Goal: Information Seeking & Learning: Learn about a topic

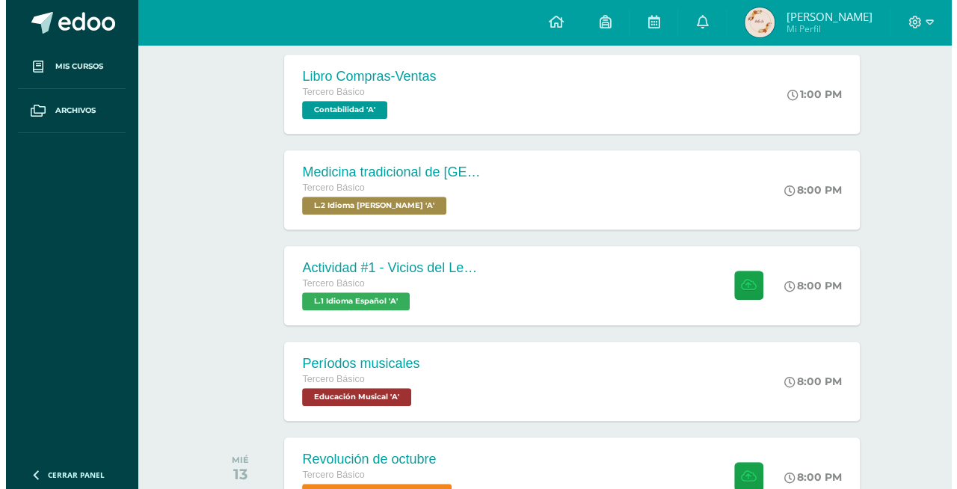
scroll to position [344, 0]
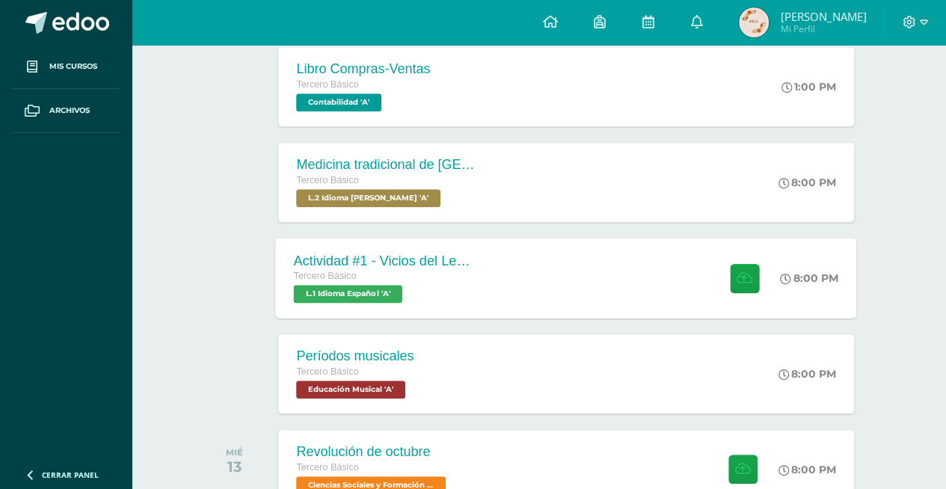
click at [788, 278] on icon at bounding box center [786, 278] width 11 height 11
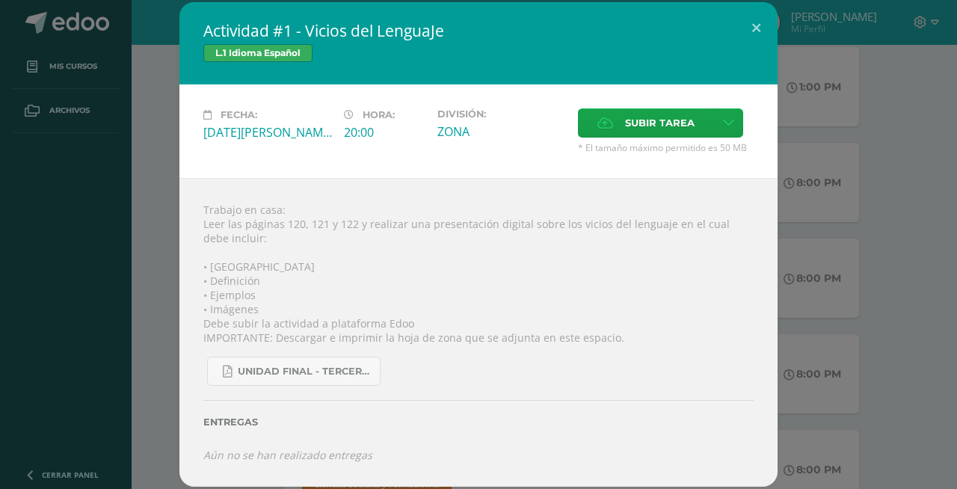
click at [956, 217] on div "Actividad #1 - Vicios del LenguaJe L.1 Idioma Español Fecha: [DATE][PERSON_NAME…" at bounding box center [478, 244] width 957 height 489
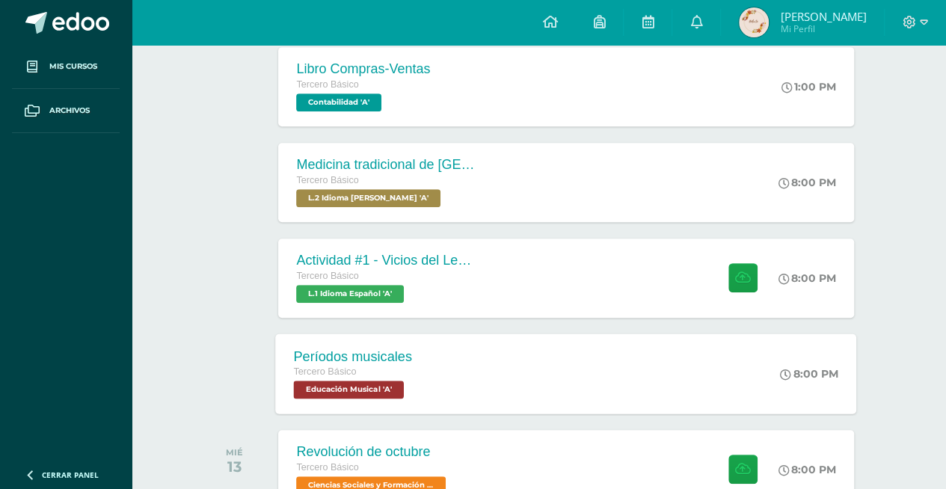
click at [607, 360] on div "Períodos musicales Tercero Básico Educación Musical 'A' 8:00 PM Períodos musica…" at bounding box center [566, 373] width 581 height 80
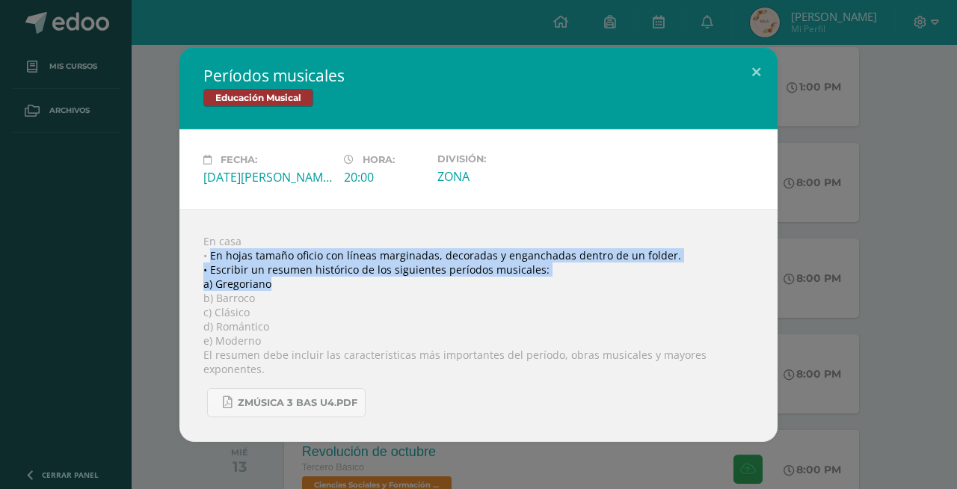
drag, startPoint x: 210, startPoint y: 271, endPoint x: 268, endPoint y: 292, distance: 62.0
click at [268, 292] on div "En casa • En hojas tamaño oficio con líneas marginadas, decoradas y enganchadas…" at bounding box center [478, 325] width 598 height 233
drag, startPoint x: 215, startPoint y: 291, endPoint x: 203, endPoint y: 294, distance: 11.6
click at [214, 291] on div "En casa • En hojas tamaño oficio con líneas marginadas, decoradas y enganchadas…" at bounding box center [478, 325] width 598 height 233
click at [290, 289] on div "En casa • En hojas tamaño oficio con líneas marginadas, decoradas y enganchadas…" at bounding box center [478, 325] width 598 height 233
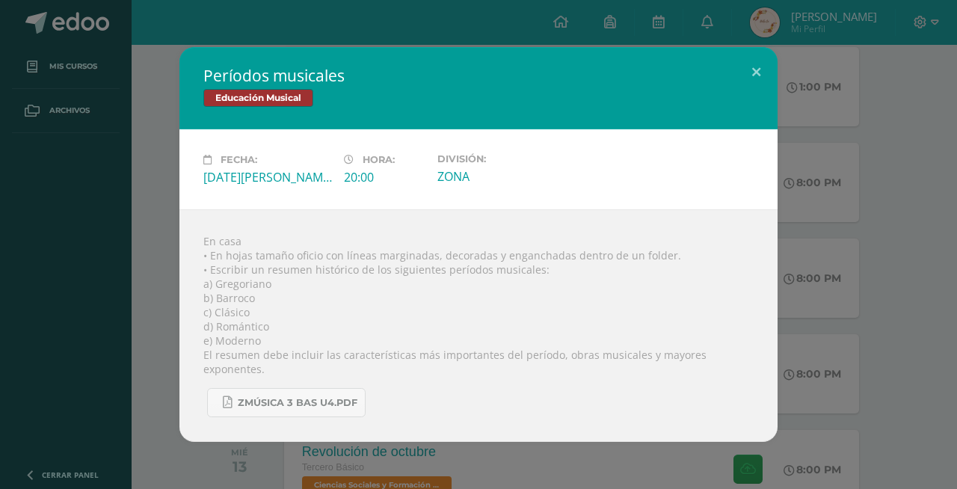
click at [354, 378] on div "Zmúsica 3 Bas U4.pdf" at bounding box center [478, 396] width 550 height 41
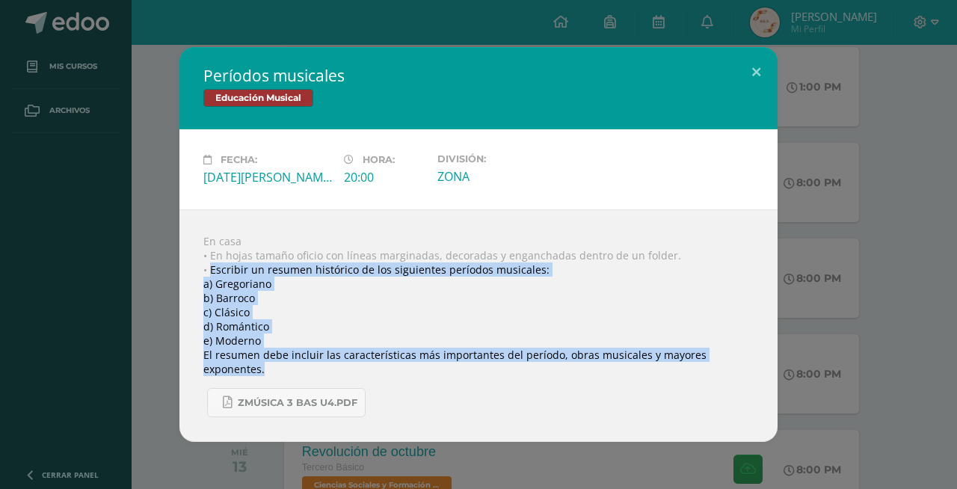
drag, startPoint x: 209, startPoint y: 280, endPoint x: 753, endPoint y: 363, distance: 549.7
click at [753, 363] on div "En casa • En hojas tamaño oficio con líneas marginadas, decoradas y enganchadas…" at bounding box center [478, 325] width 598 height 233
copy div "Escribir un resumen histórico de los siguientes períodos musicales: a) [PERSON_…"
click at [391, 300] on div "En casa • En hojas tamaño oficio con líneas marginadas, decoradas y enganchadas…" at bounding box center [478, 325] width 598 height 233
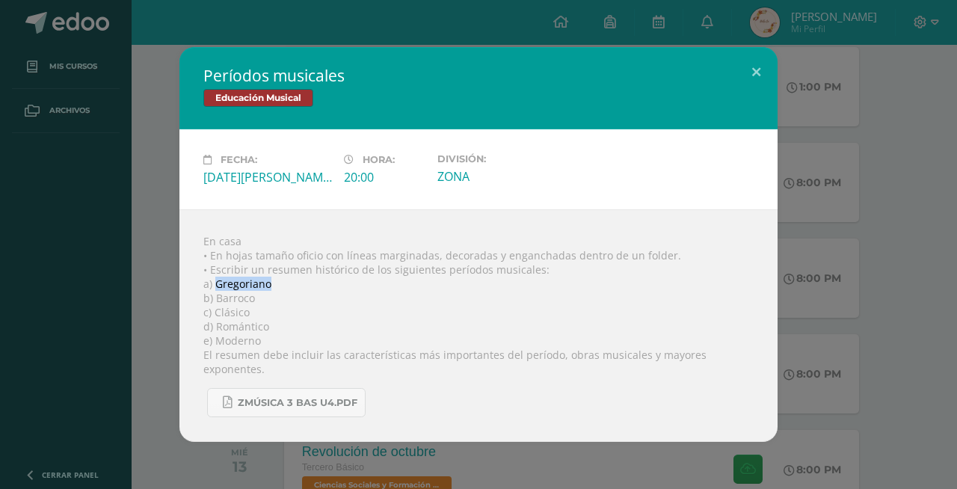
drag, startPoint x: 218, startPoint y: 295, endPoint x: 271, endPoint y: 296, distance: 53.1
click at [271, 296] on div "En casa • En hojas tamaño oficio con líneas marginadas, decoradas y enganchadas…" at bounding box center [478, 325] width 598 height 233
copy div "Gregoriano"
